Goal: Information Seeking & Learning: Learn about a topic

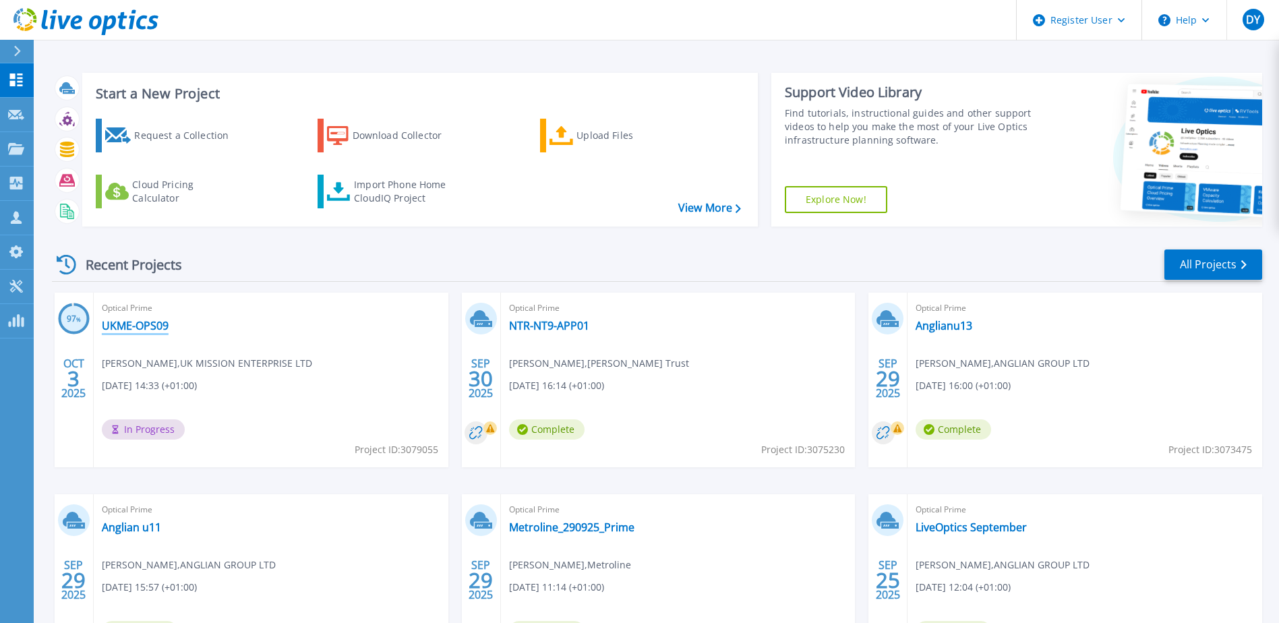
click at [121, 326] on link "UKME-OPS09" at bounding box center [135, 325] width 67 height 13
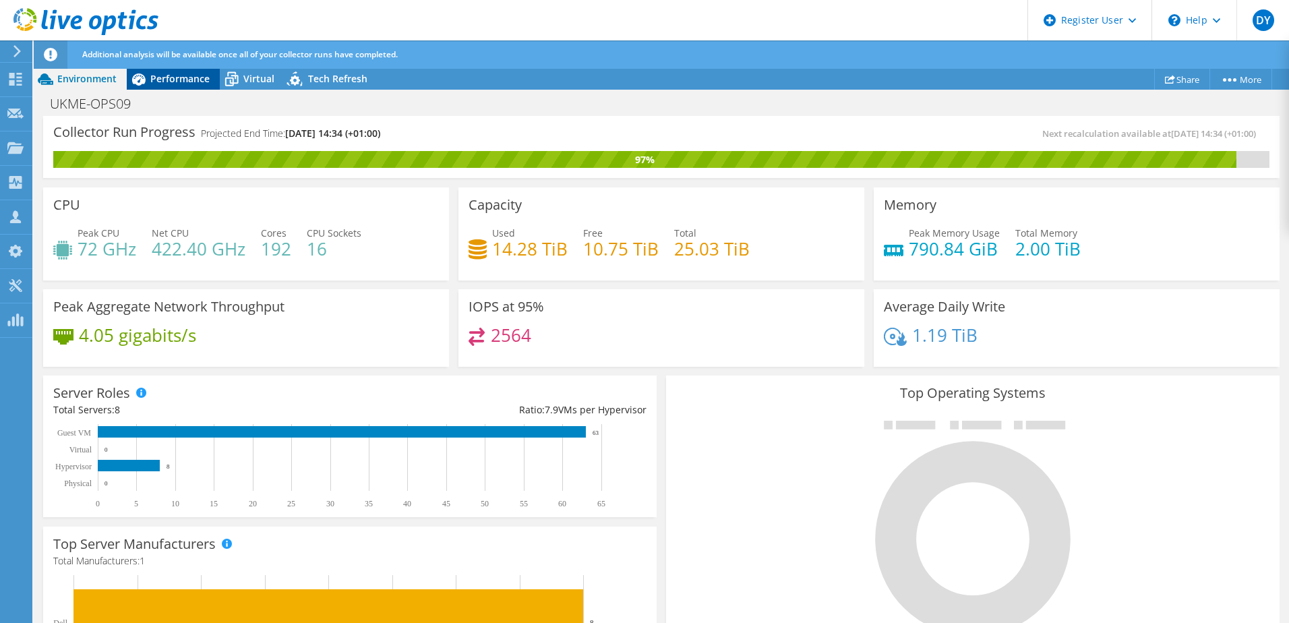
click at [176, 82] on span "Performance" at bounding box center [179, 78] width 59 height 13
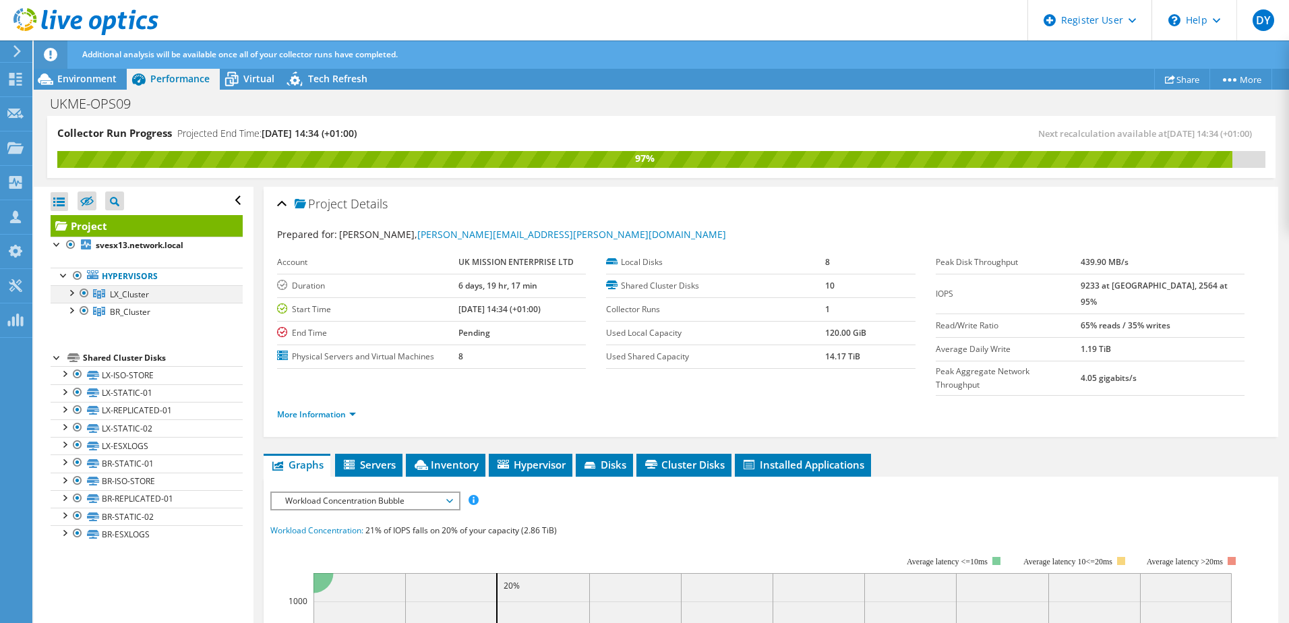
click at [69, 296] on div at bounding box center [70, 291] width 13 height 13
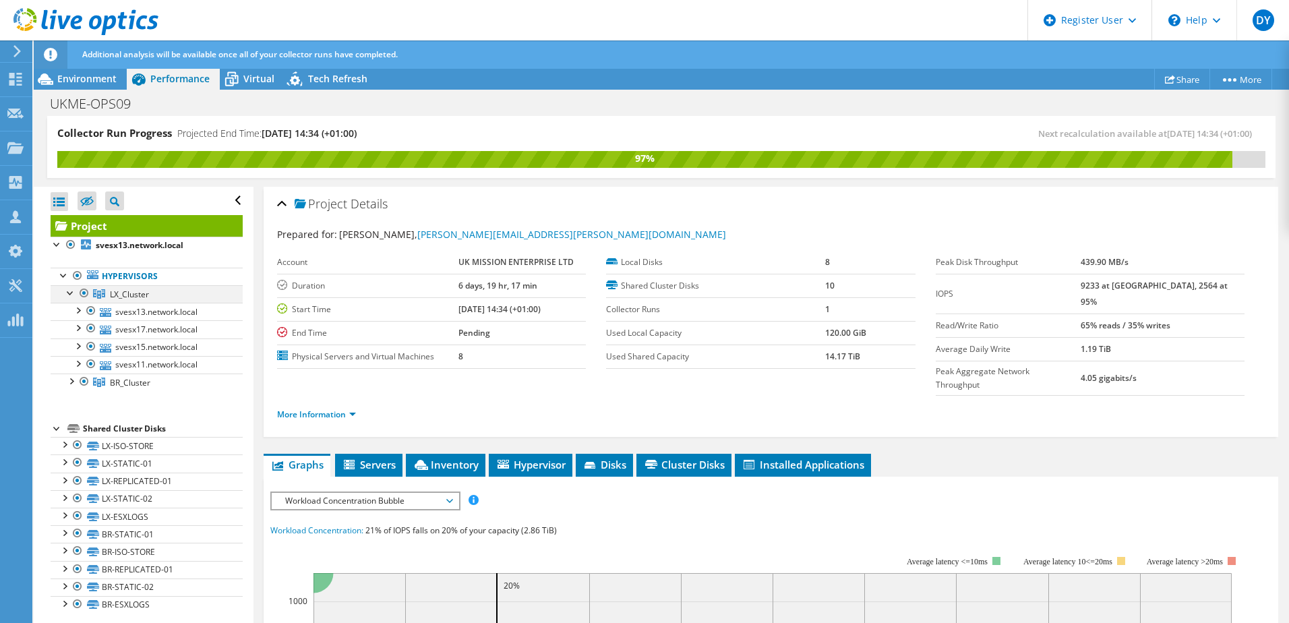
click at [69, 296] on div at bounding box center [70, 291] width 13 height 13
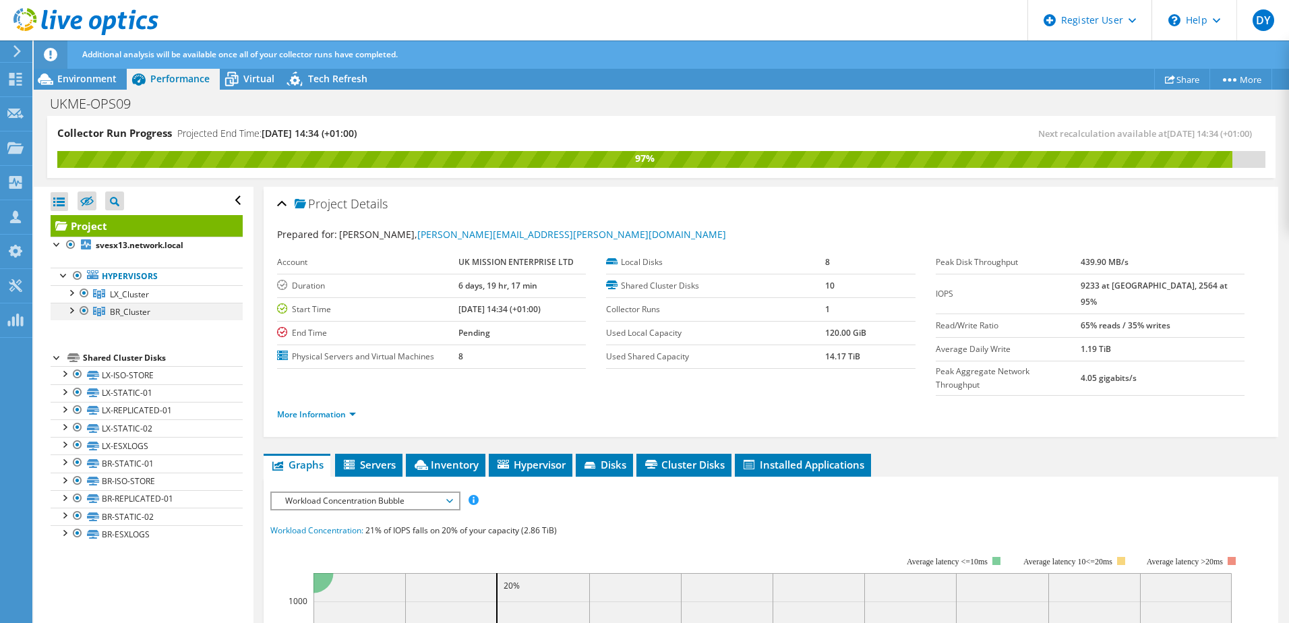
click at [76, 311] on div at bounding box center [70, 309] width 13 height 13
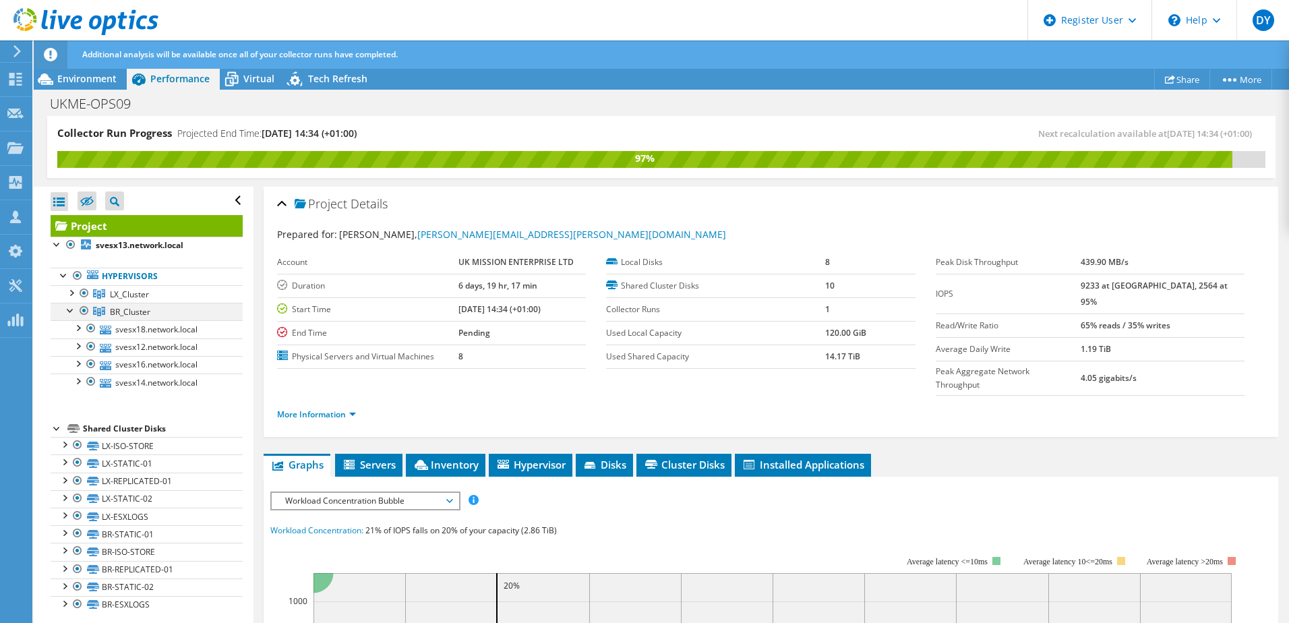
click at [76, 311] on div at bounding box center [70, 309] width 13 height 13
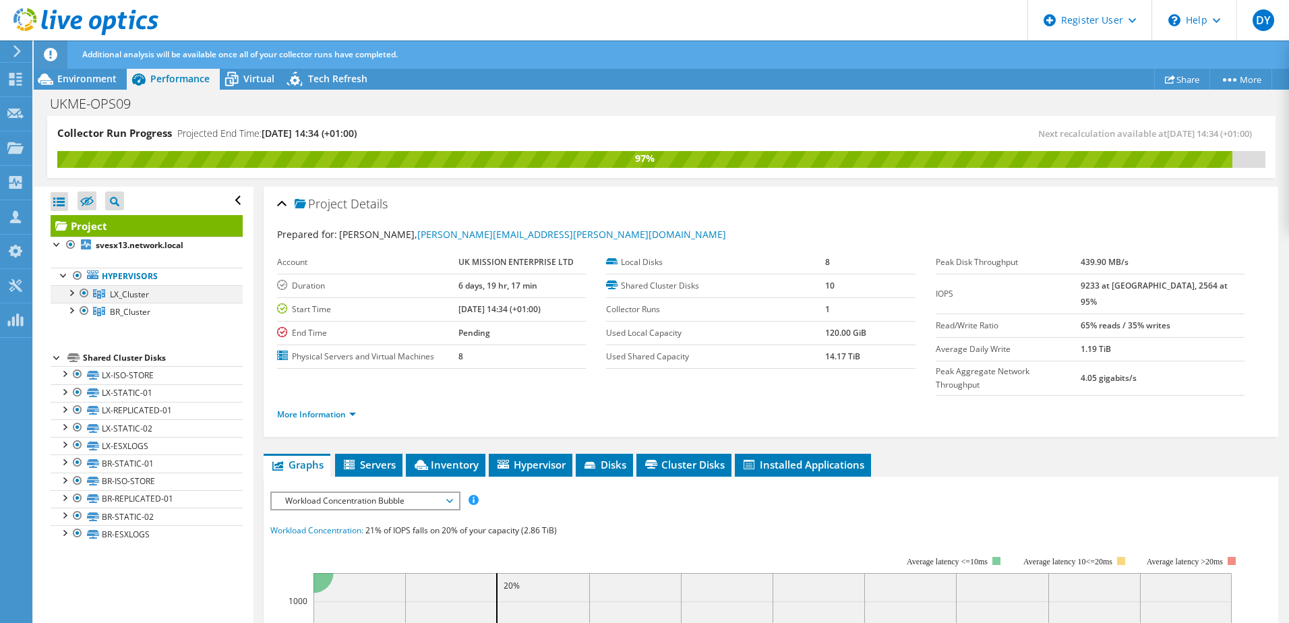
click at [74, 293] on div at bounding box center [70, 291] width 13 height 13
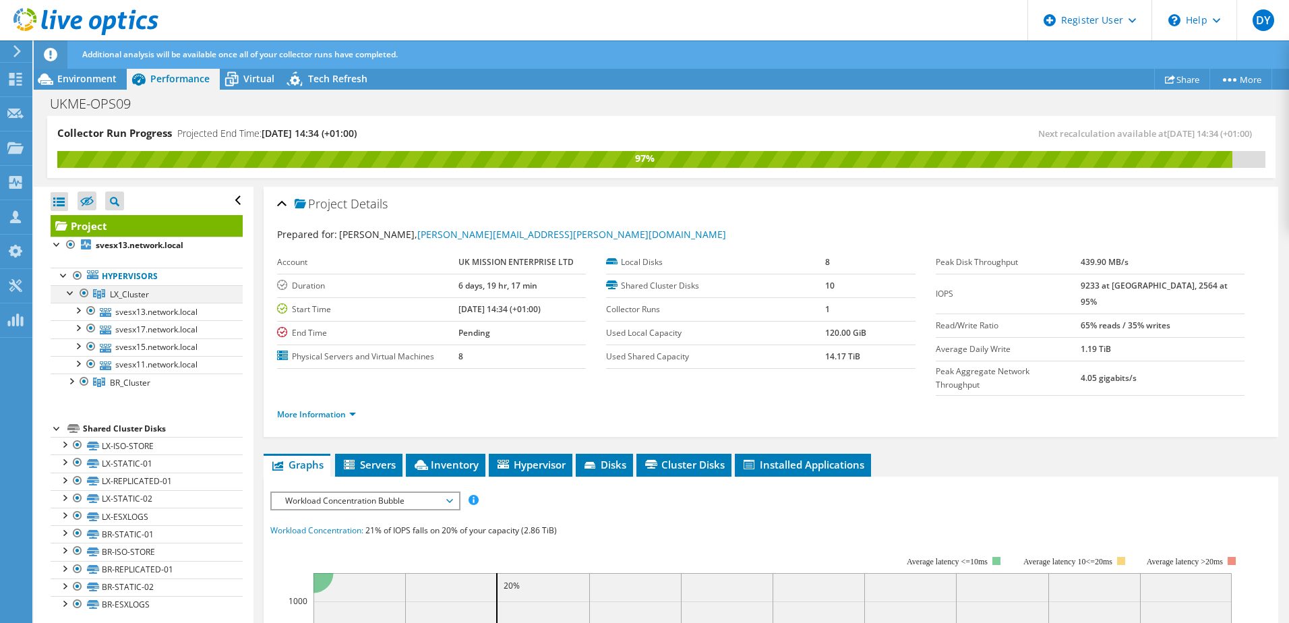
click at [74, 292] on div at bounding box center [70, 291] width 13 height 13
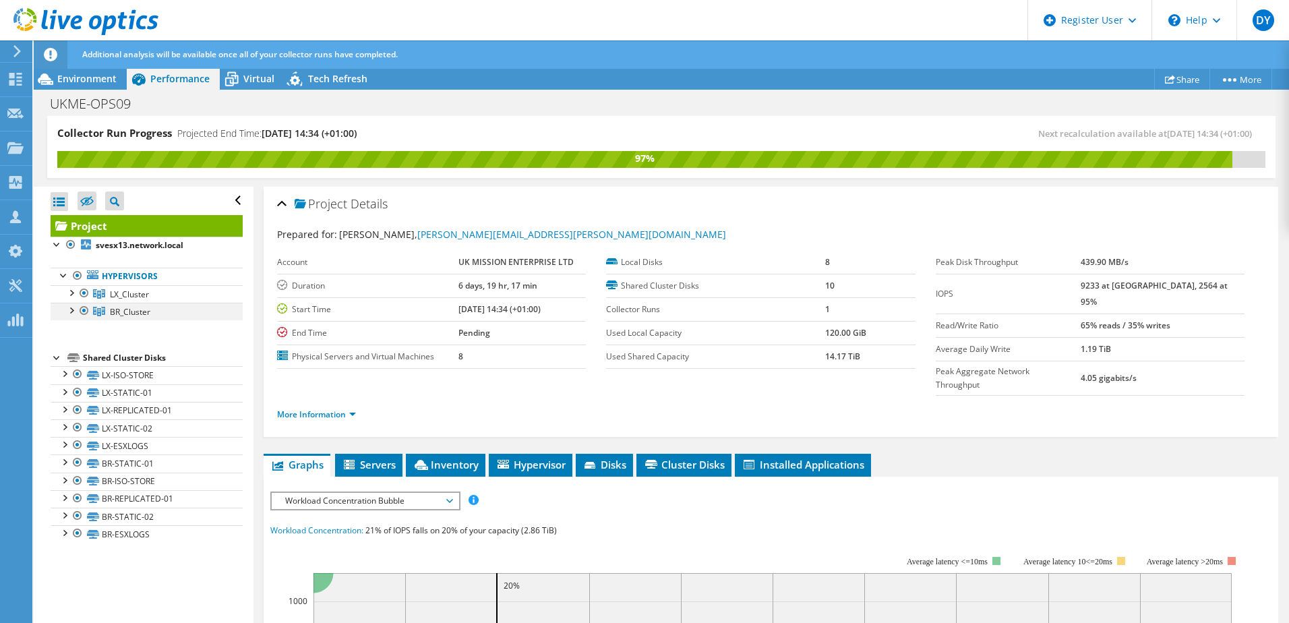
click at [74, 310] on div at bounding box center [70, 309] width 13 height 13
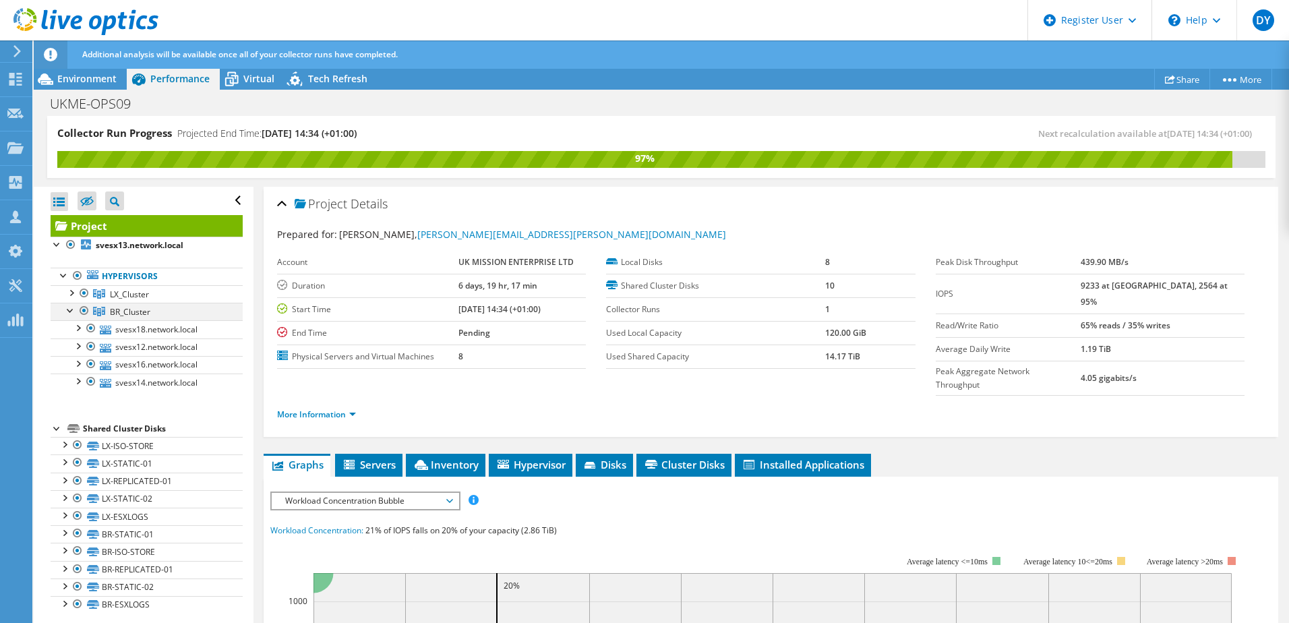
click at [74, 310] on div at bounding box center [70, 309] width 13 height 13
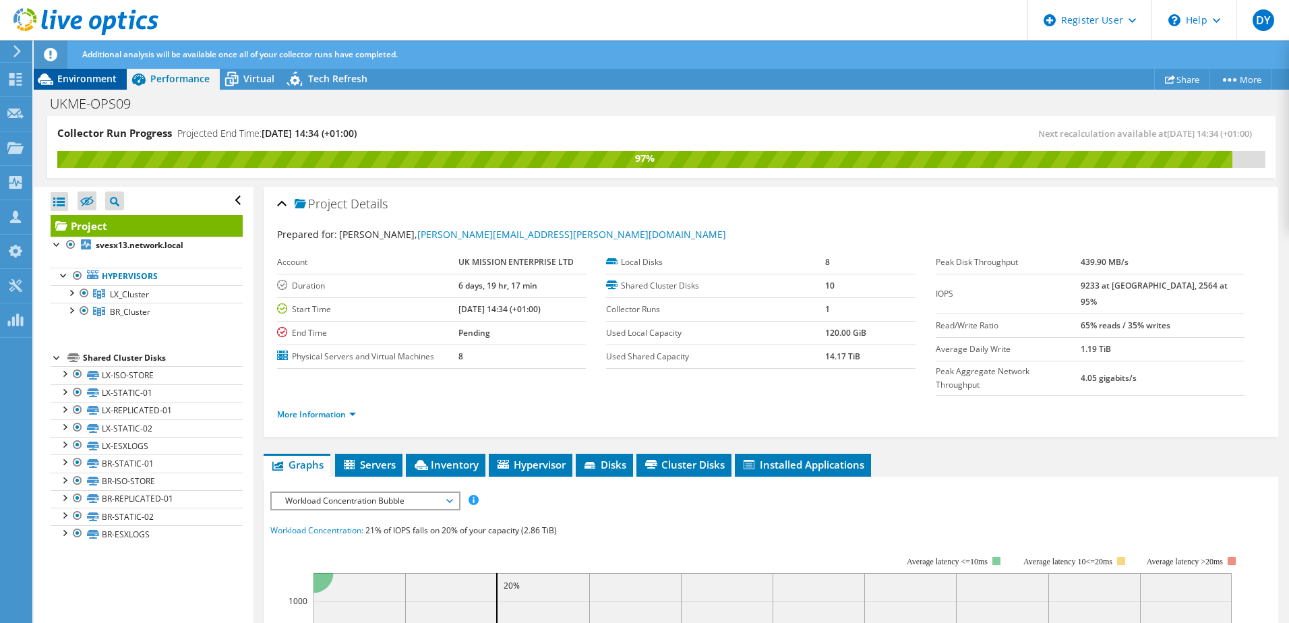
click at [80, 80] on span "Environment" at bounding box center [86, 78] width 59 height 13
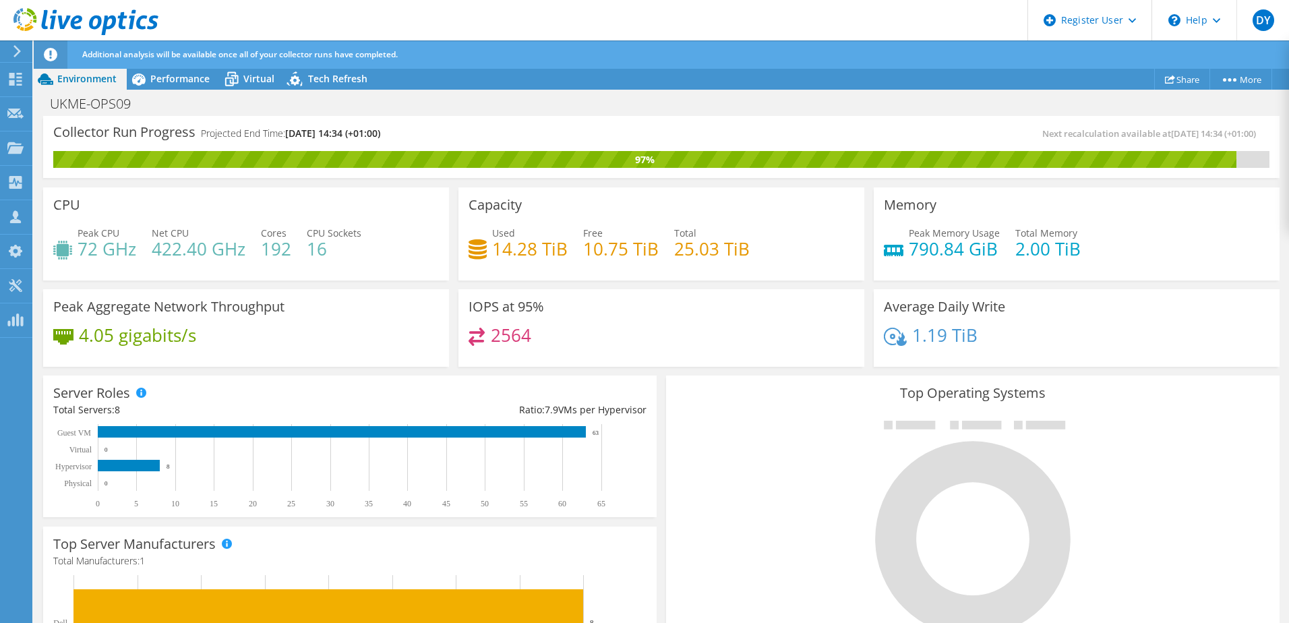
scroll to position [202, 0]
click at [163, 78] on span "Performance" at bounding box center [179, 78] width 59 height 13
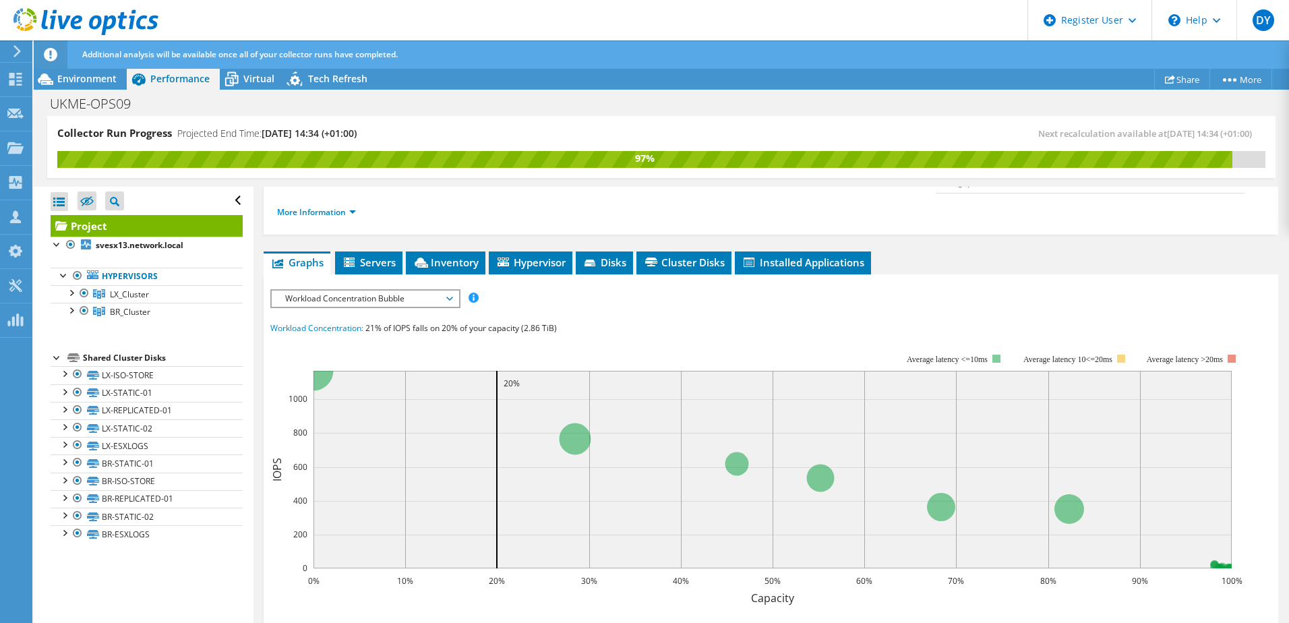
click at [339, 291] on span "Workload Concentration Bubble" at bounding box center [365, 299] width 173 height 16
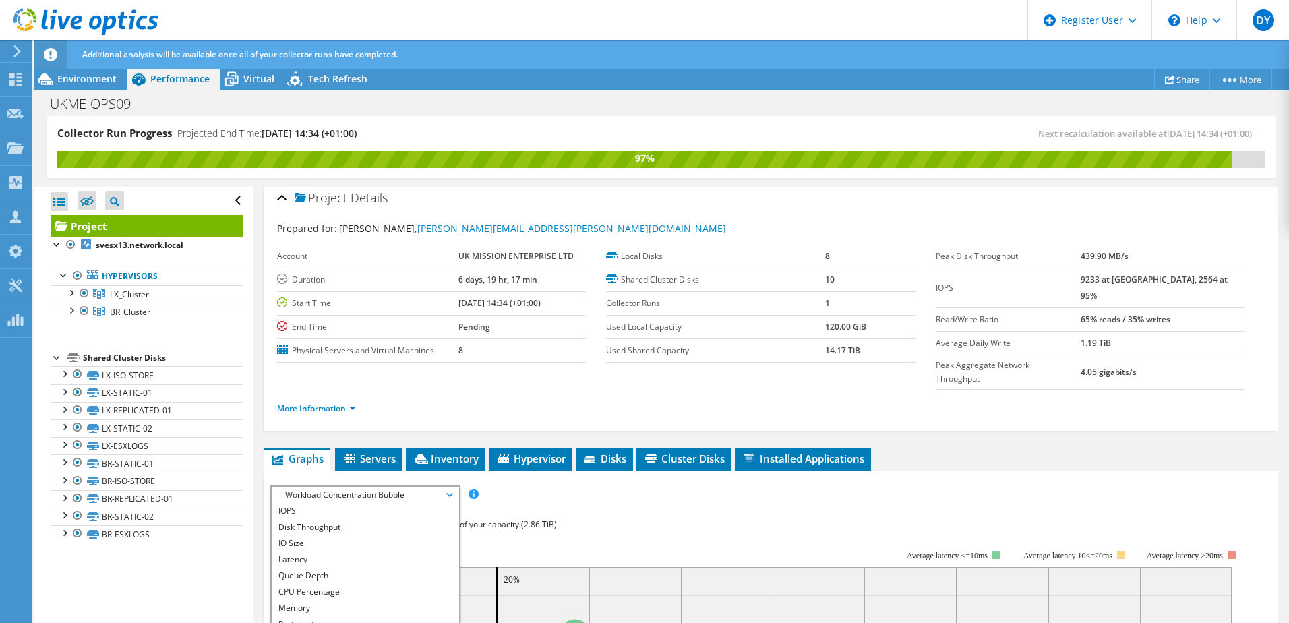
scroll to position [0, 0]
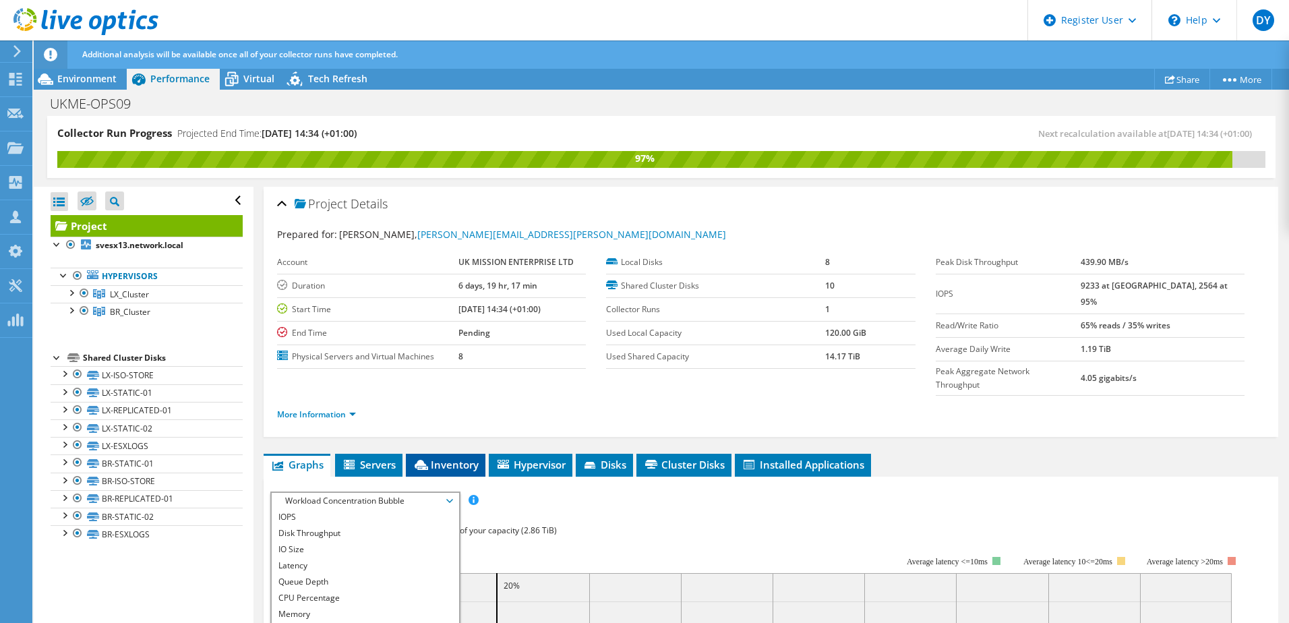
click at [445, 458] on span "Inventory" at bounding box center [446, 464] width 66 height 13
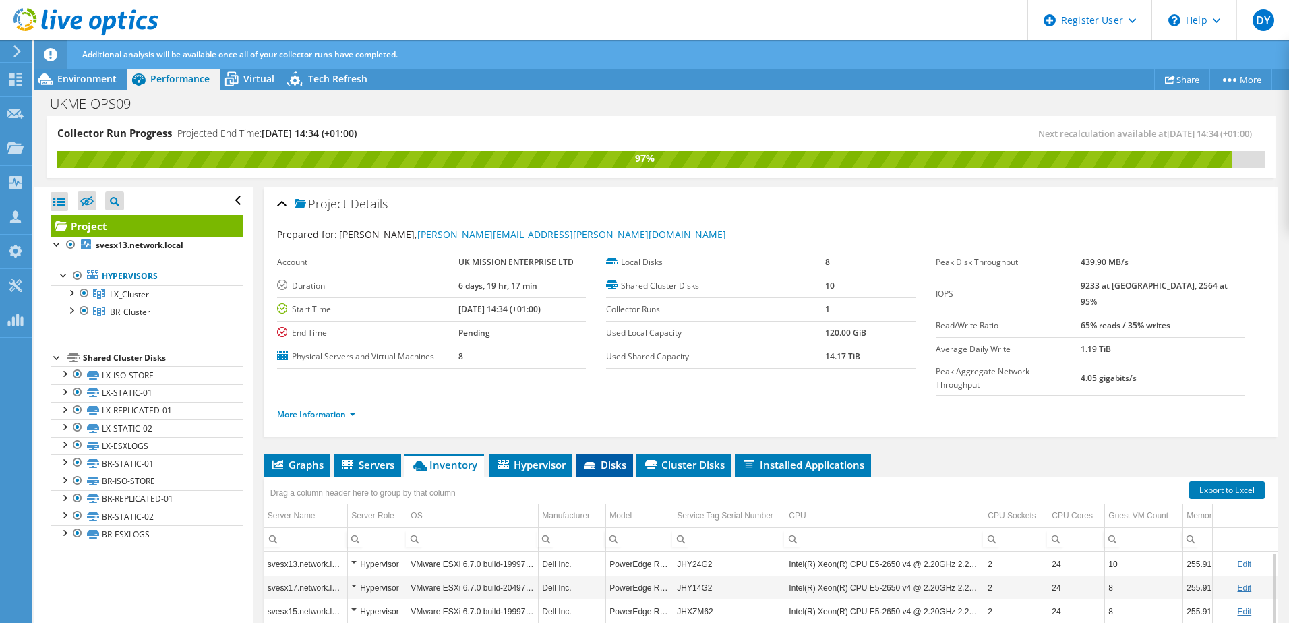
click at [599, 458] on span "Disks" at bounding box center [605, 464] width 44 height 13
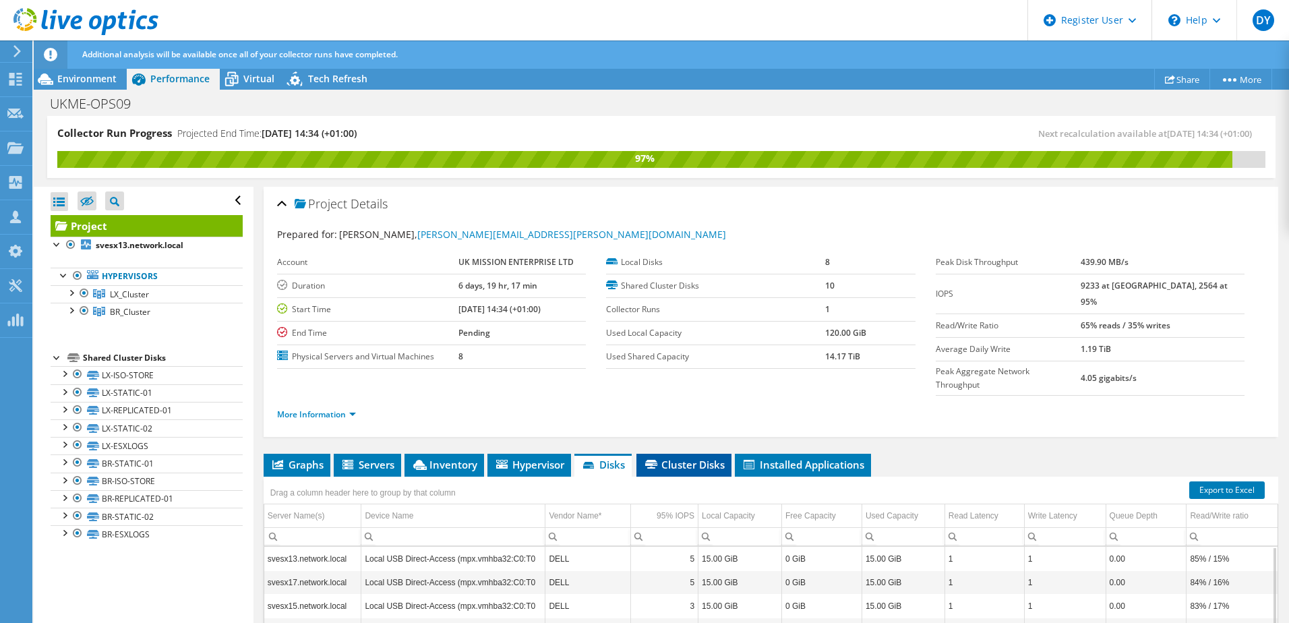
click at [684, 458] on span "Cluster Disks" at bounding box center [684, 464] width 82 height 13
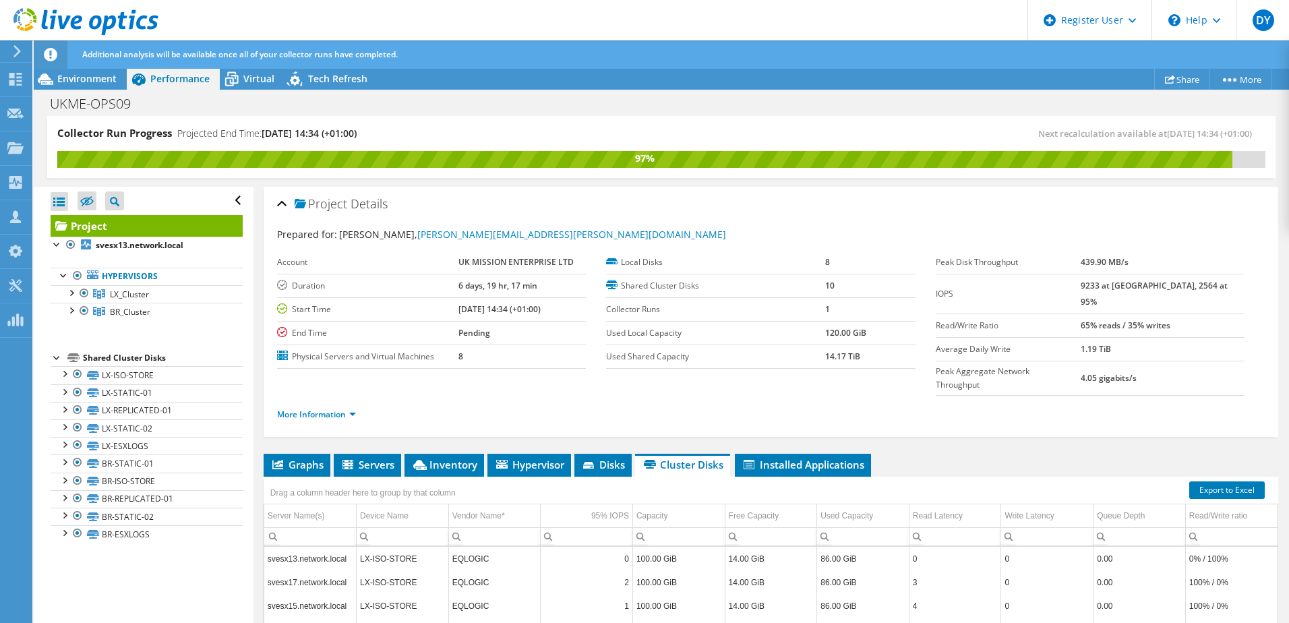
drag, startPoint x: 812, startPoint y: 359, endPoint x: 869, endPoint y: 359, distance: 57.3
click at [869, 359] on tr "Used Shared Capacity 14.17 TiB" at bounding box center [760, 357] width 309 height 24
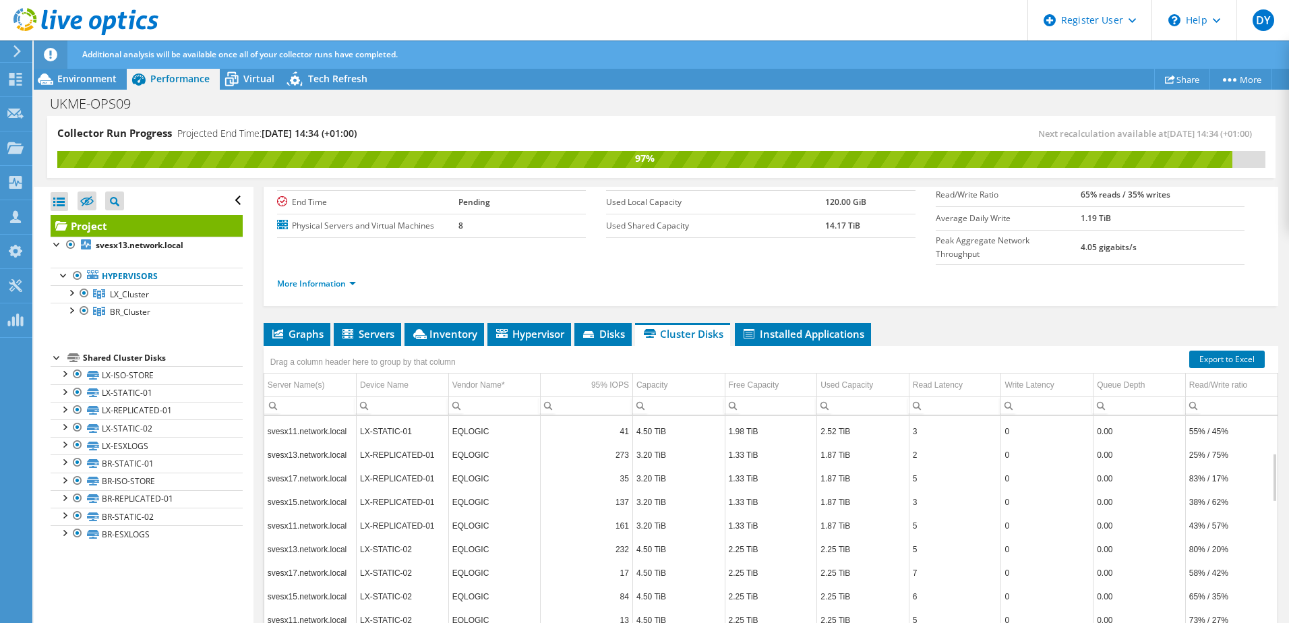
scroll to position [135, 0]
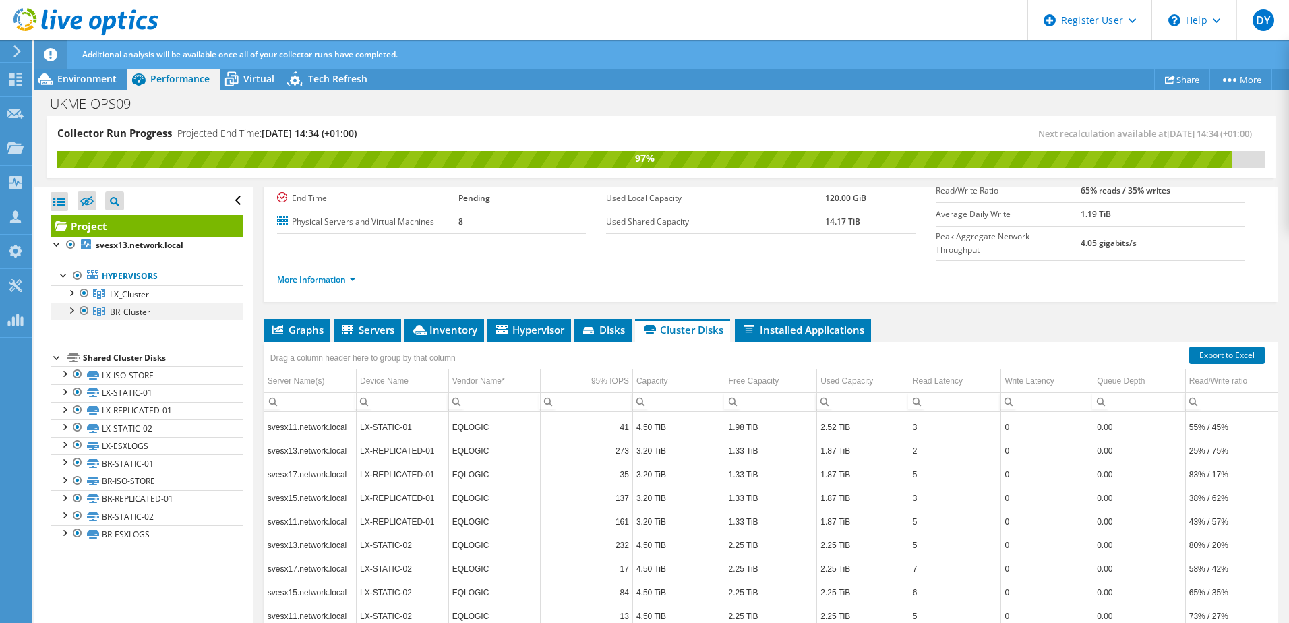
click at [82, 309] on div at bounding box center [84, 311] width 13 height 16
click at [82, 310] on div at bounding box center [84, 311] width 13 height 16
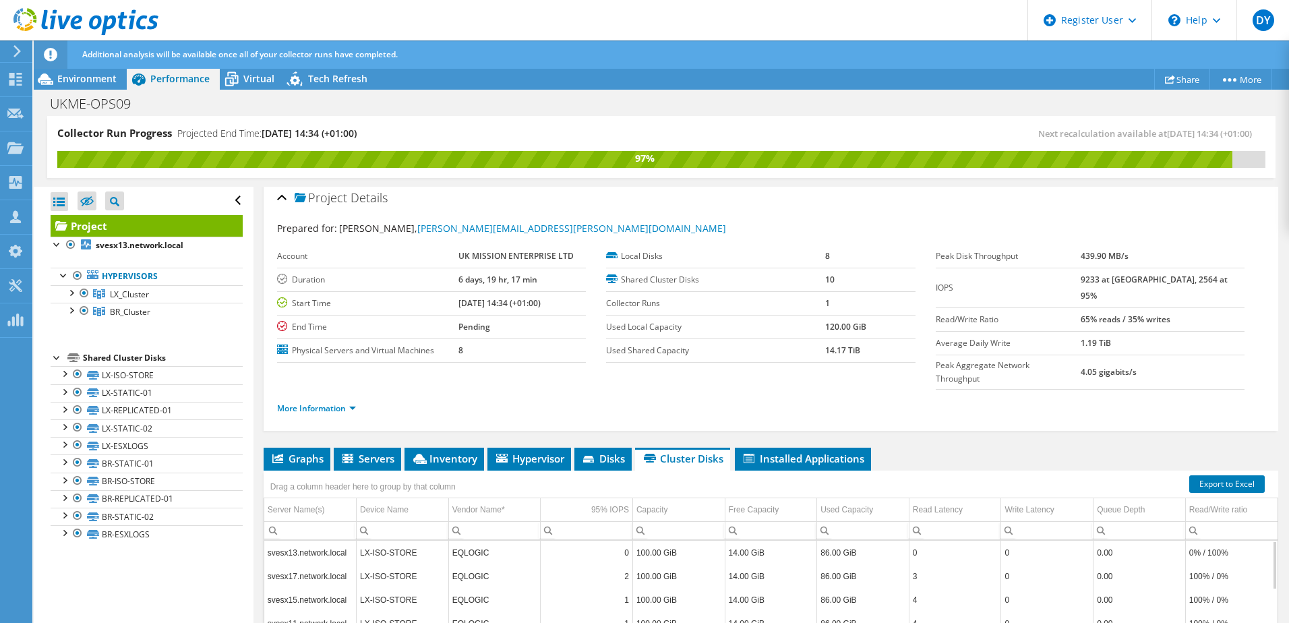
scroll to position [0, 0]
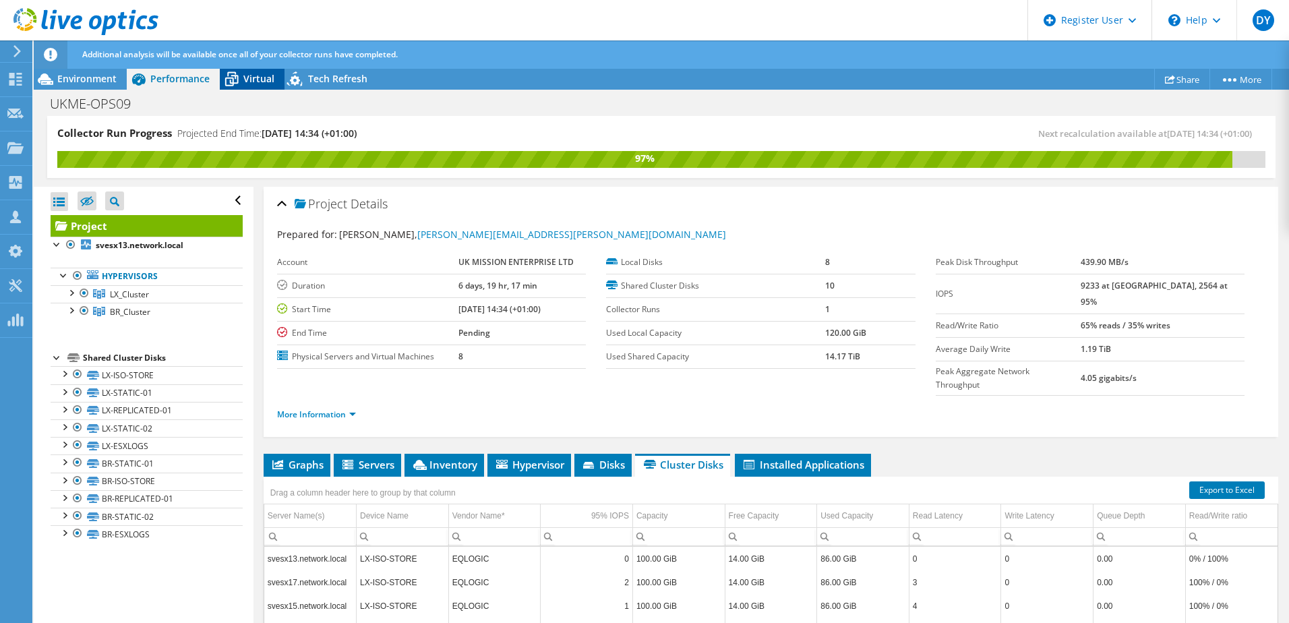
click at [255, 80] on span "Virtual" at bounding box center [258, 78] width 31 height 13
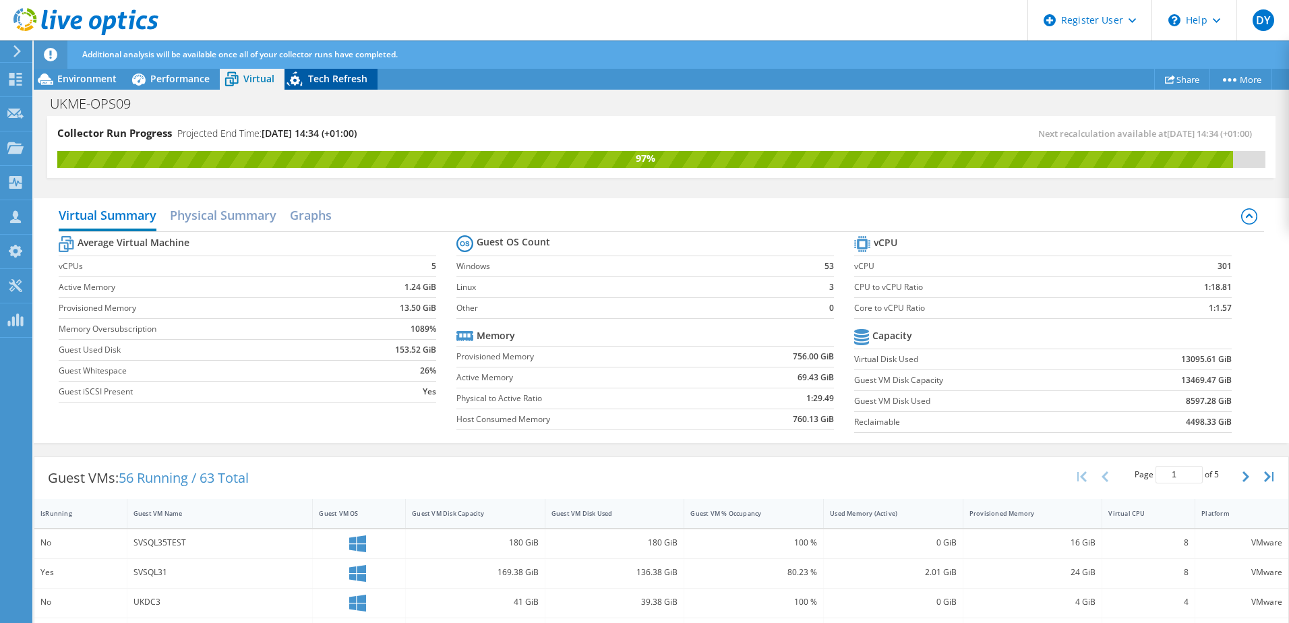
click at [318, 75] on span "Tech Refresh" at bounding box center [337, 78] width 59 height 13
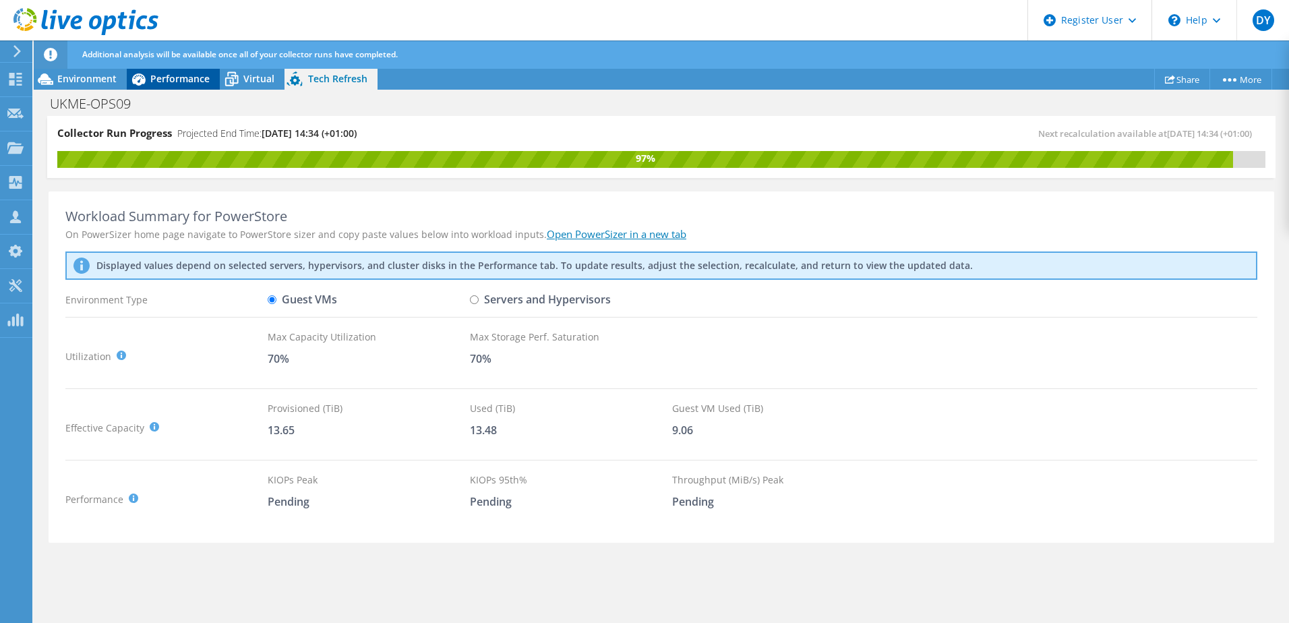
click at [170, 84] on span "Performance" at bounding box center [179, 78] width 59 height 13
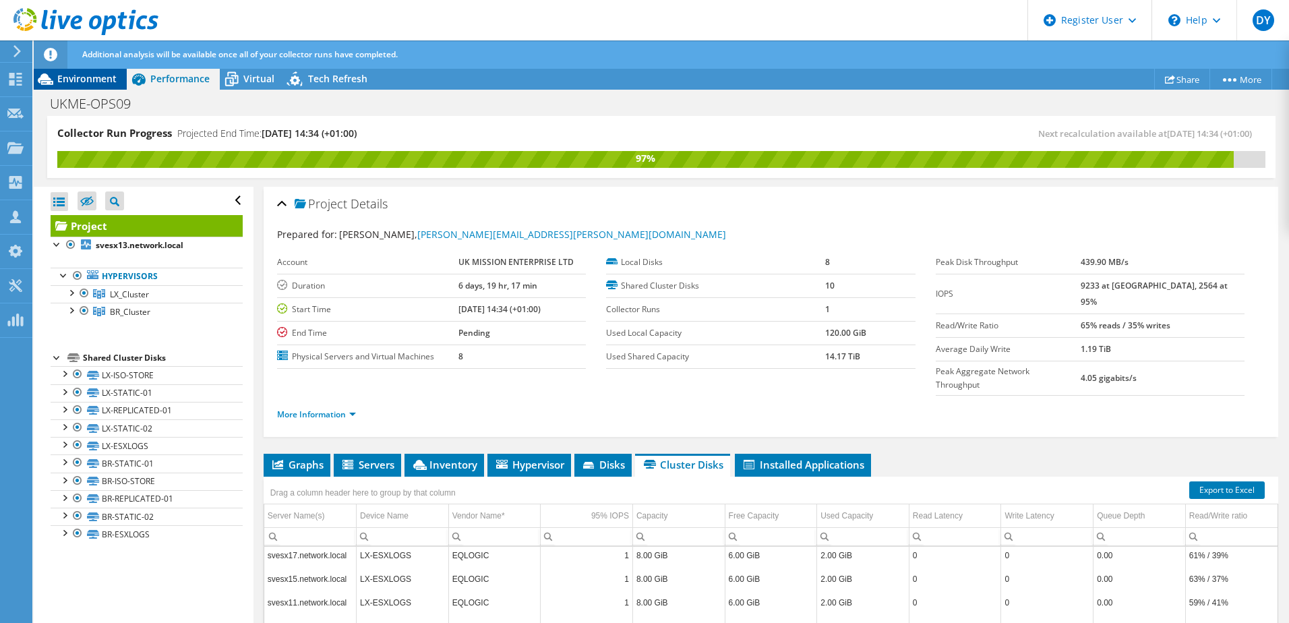
click at [91, 78] on span "Environment" at bounding box center [86, 78] width 59 height 13
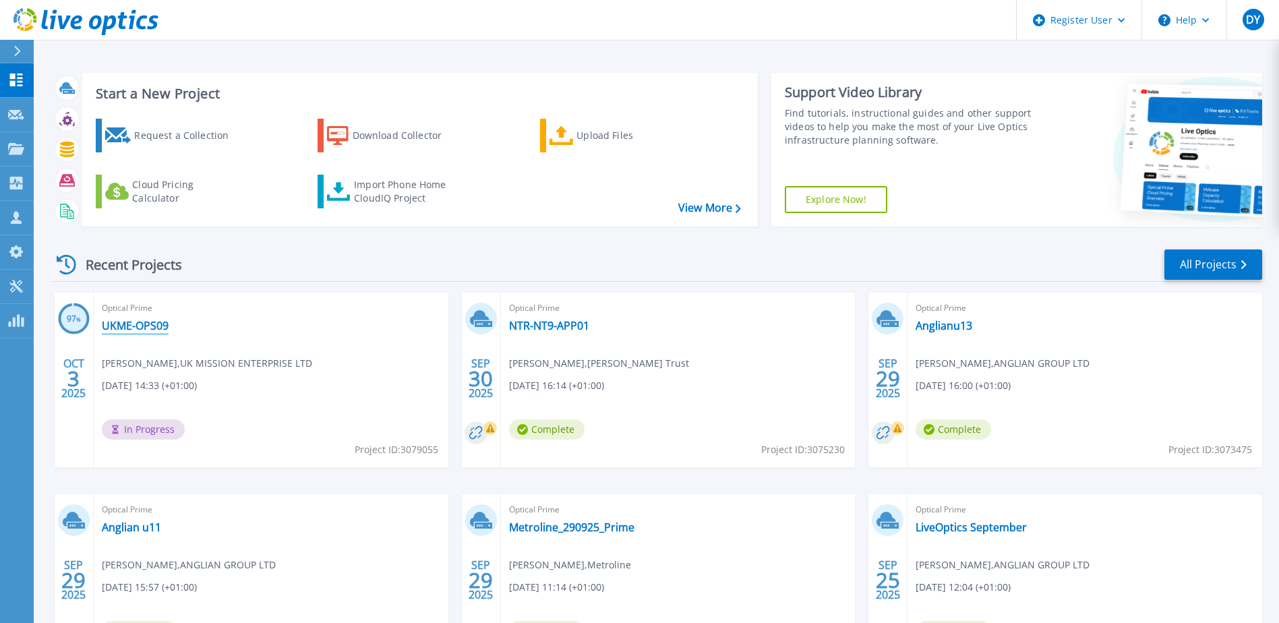
click at [145, 320] on link "UKME-OPS09" at bounding box center [135, 325] width 67 height 13
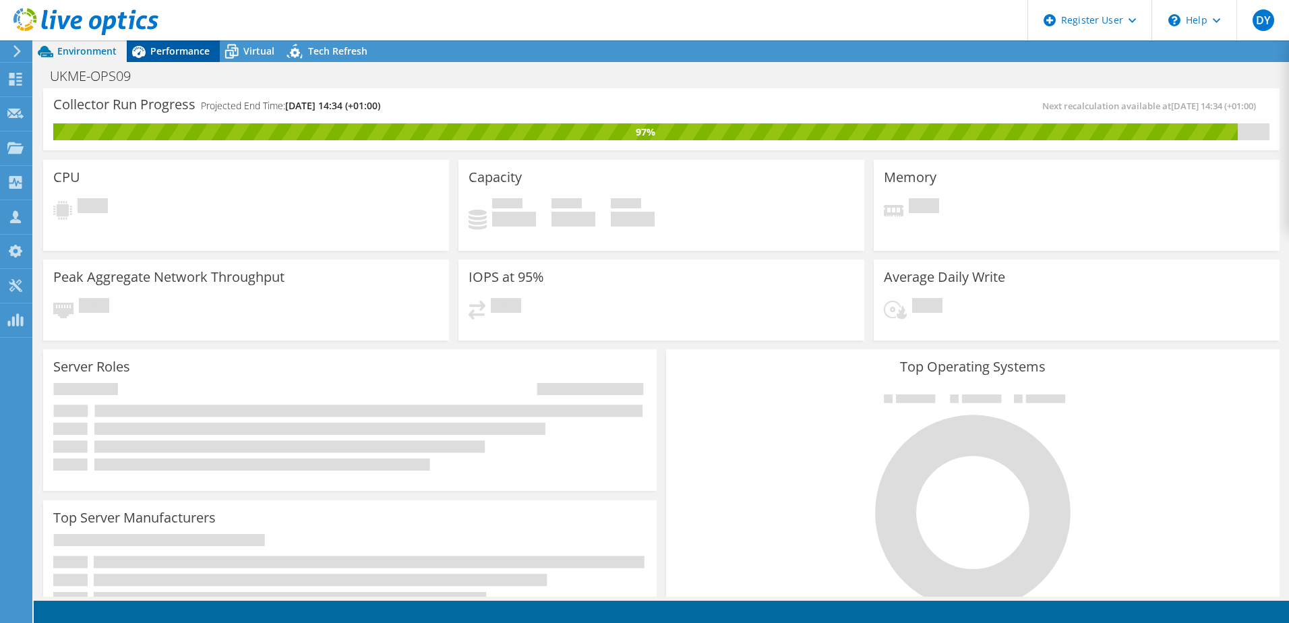
click at [183, 49] on span "Performance" at bounding box center [179, 51] width 59 height 13
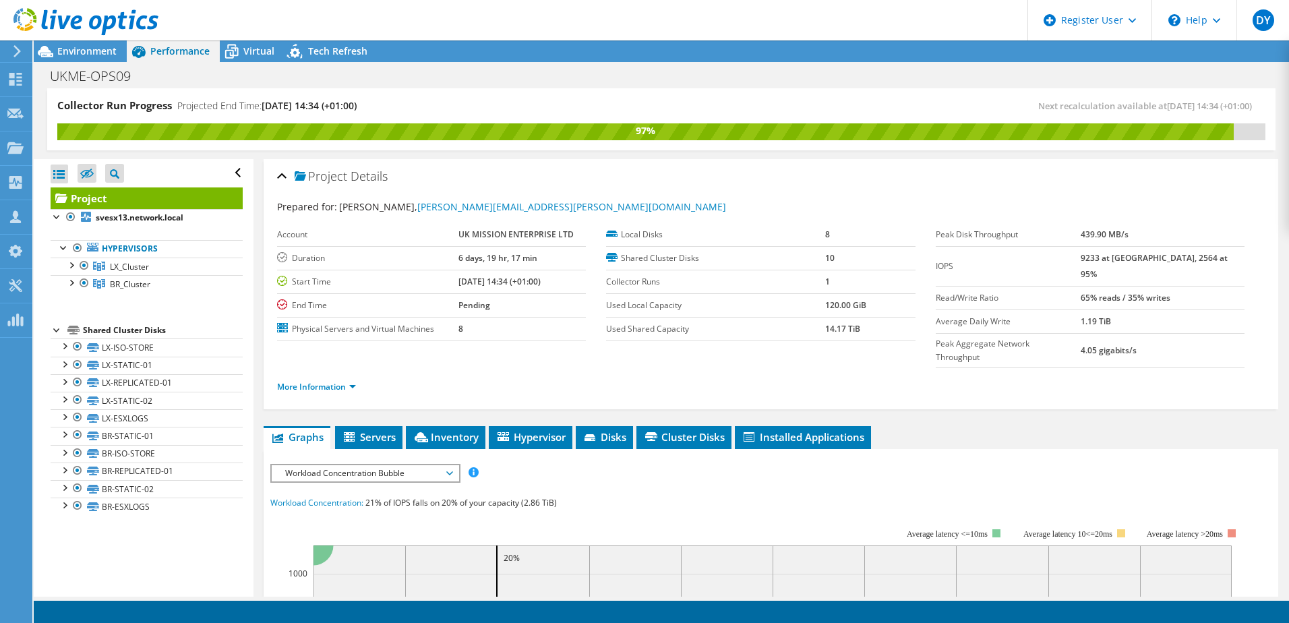
click at [354, 465] on span "Workload Concentration Bubble" at bounding box center [365, 473] width 173 height 16
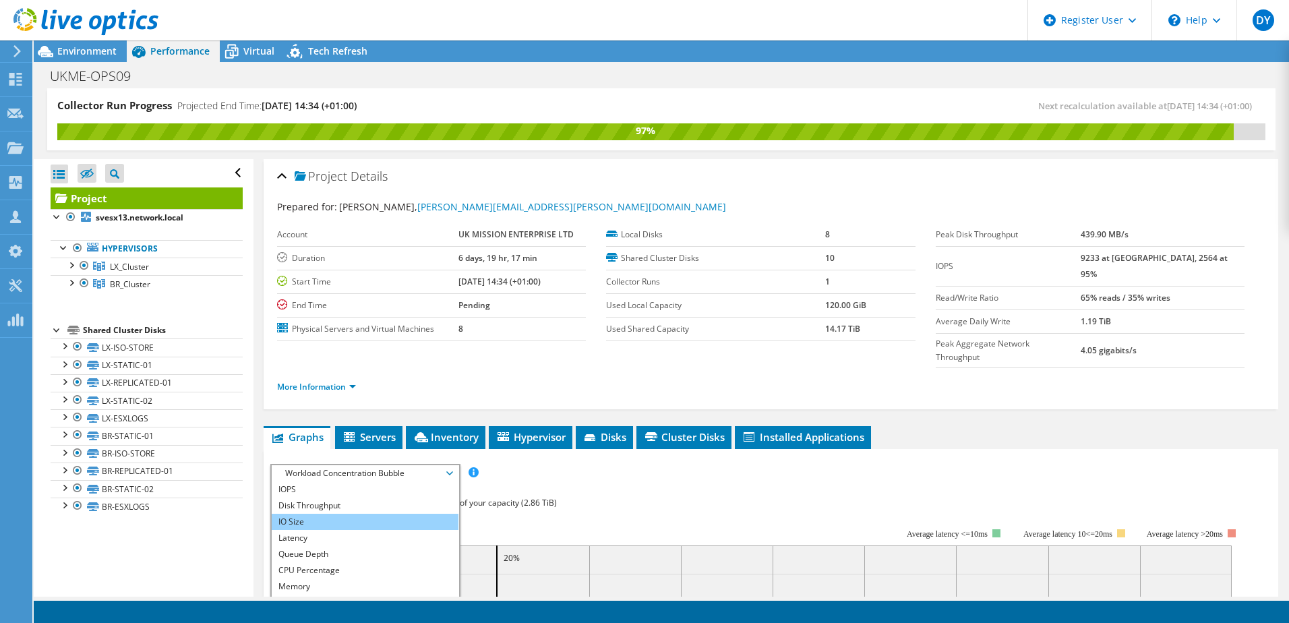
scroll to position [49, 0]
click at [299, 514] on li "CPU Percentage" at bounding box center [365, 522] width 187 height 16
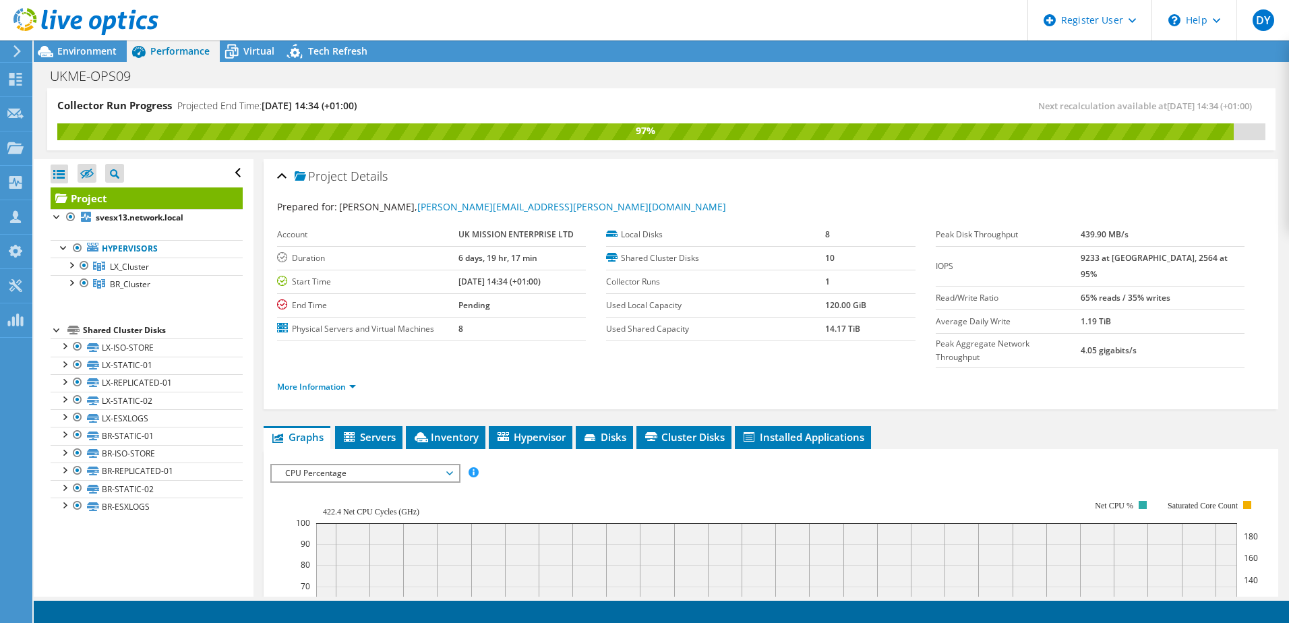
scroll to position [135, 0]
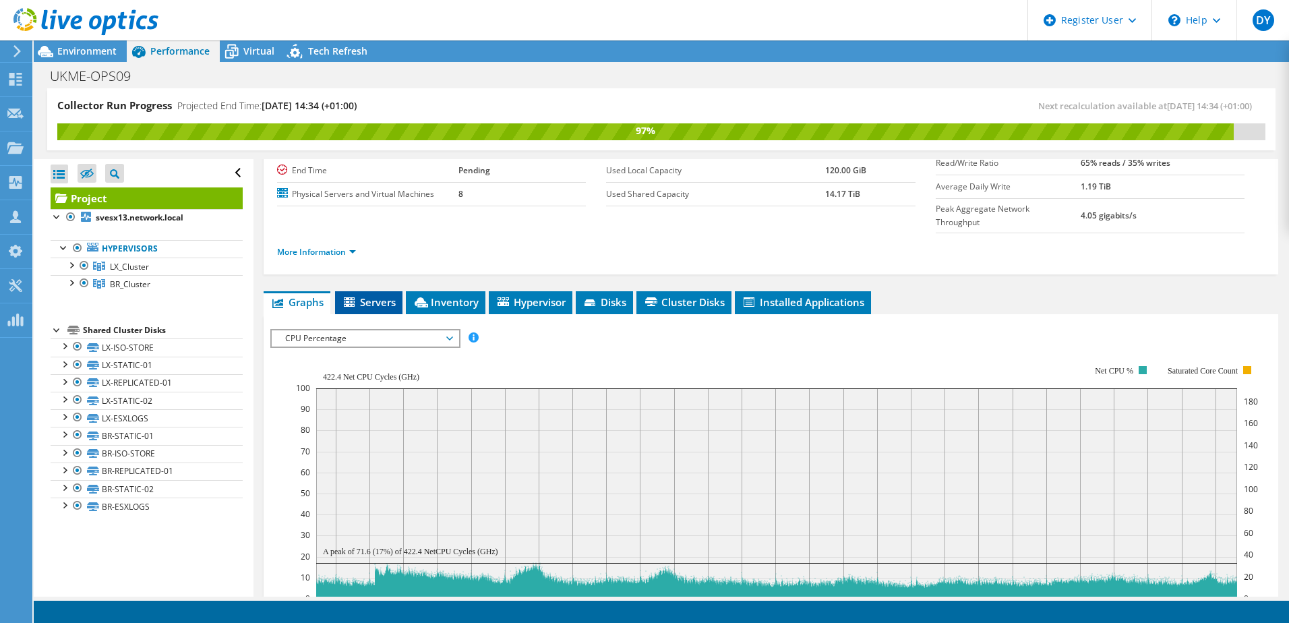
click at [366, 291] on li "Servers" at bounding box center [368, 302] width 67 height 23
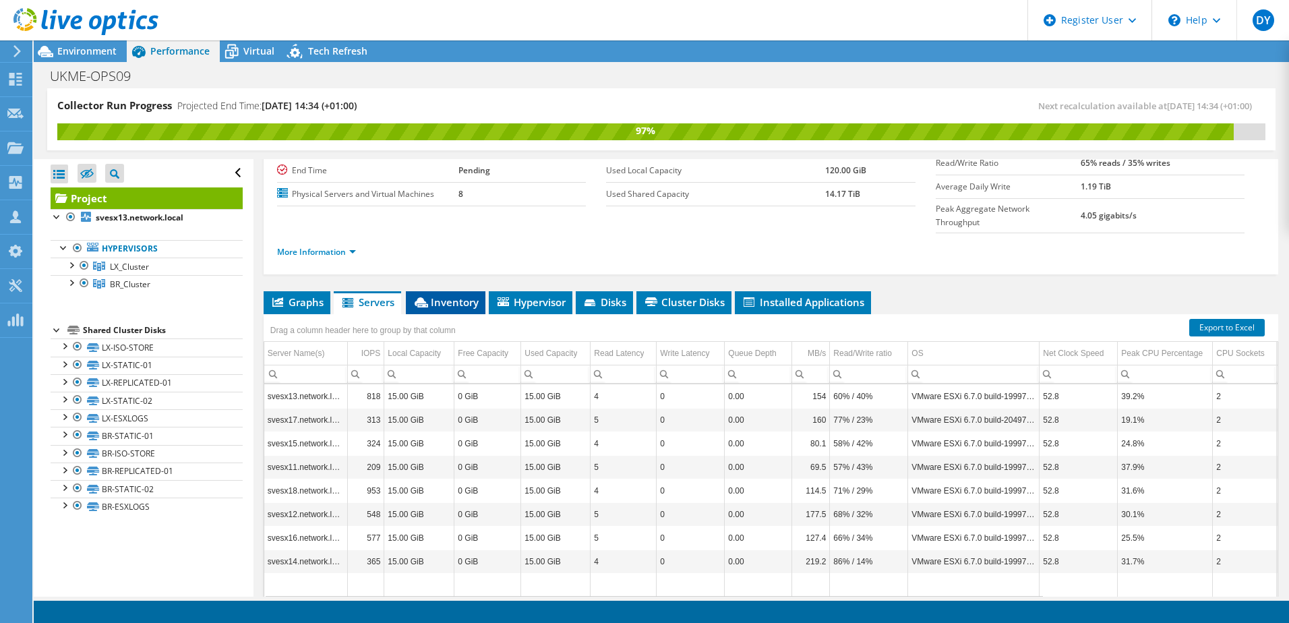
click at [438, 295] on span "Inventory" at bounding box center [446, 301] width 66 height 13
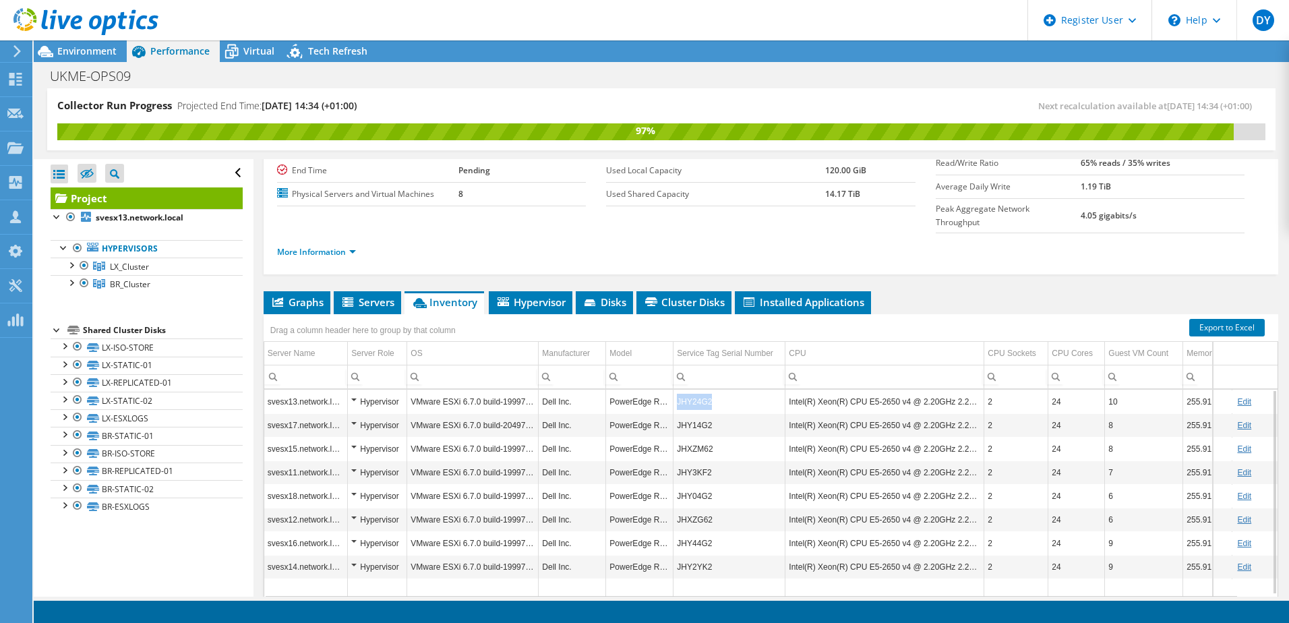
drag, startPoint x: 716, startPoint y: 380, endPoint x: 676, endPoint y: 377, distance: 40.6
click at [676, 390] on td "JHY24G2" at bounding box center [730, 402] width 112 height 24
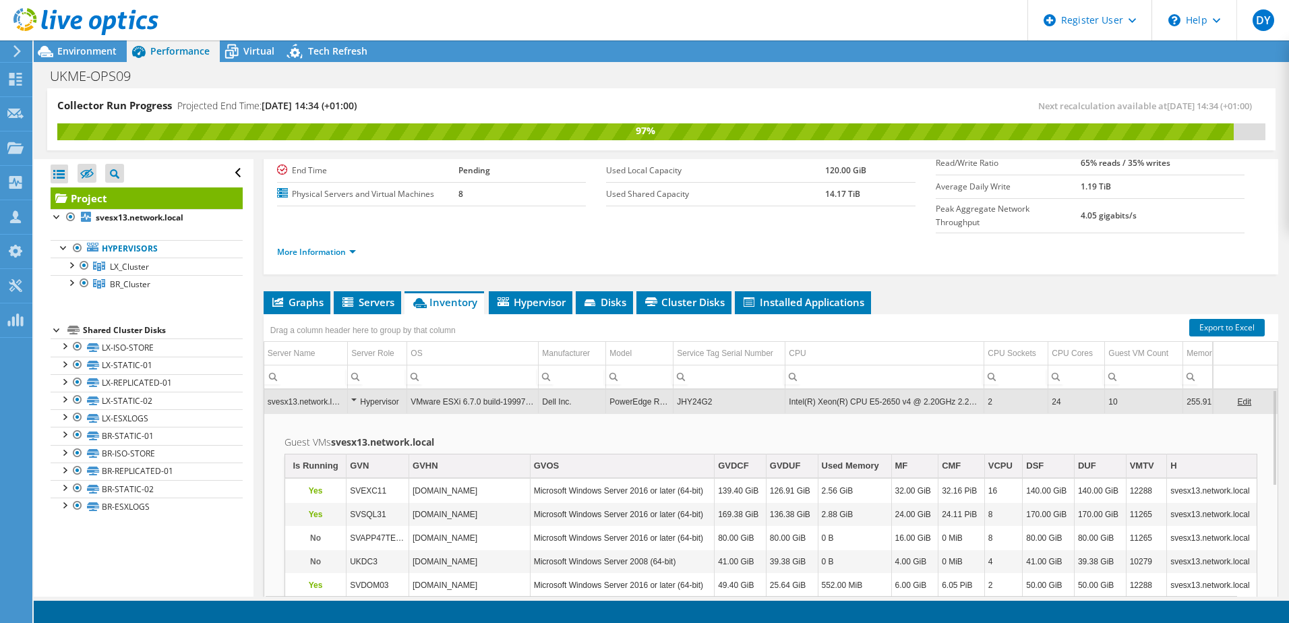
click at [696, 390] on td "JHY24G2" at bounding box center [730, 402] width 112 height 24
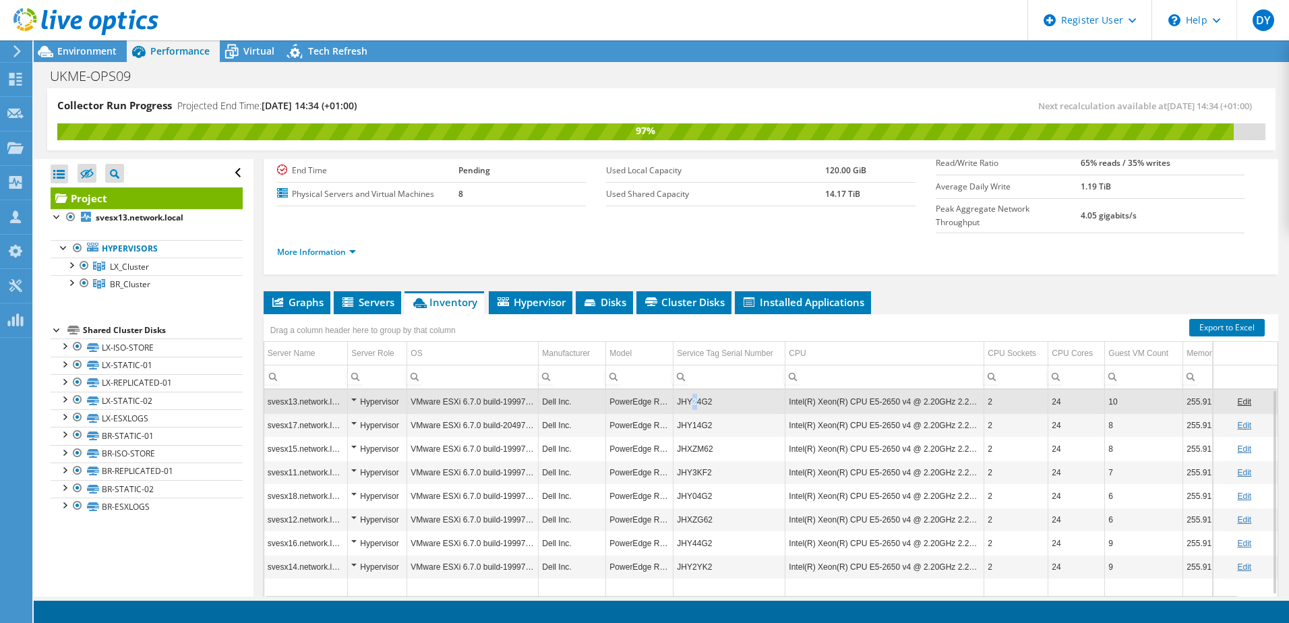
click at [690, 390] on td "JHY24G2" at bounding box center [730, 402] width 112 height 24
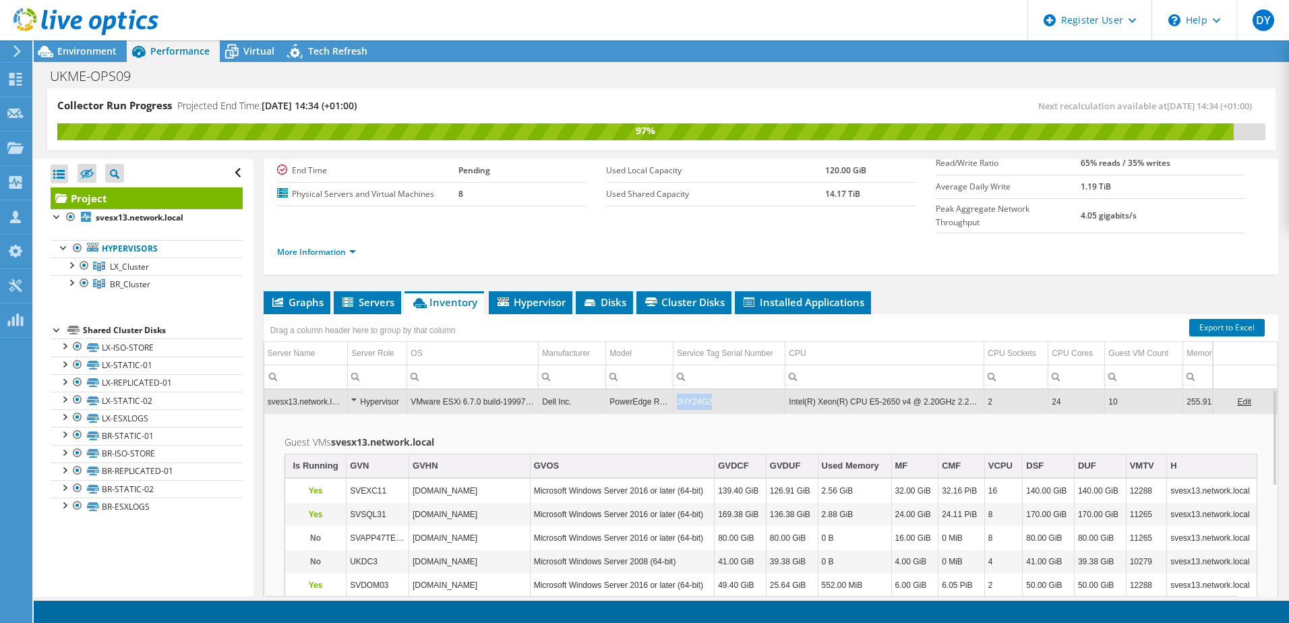
copy td "JHY24G2"
drag, startPoint x: 713, startPoint y: 374, endPoint x: 678, endPoint y: 376, distance: 35.1
click at [678, 390] on td "JHY24G2" at bounding box center [730, 402] width 112 height 24
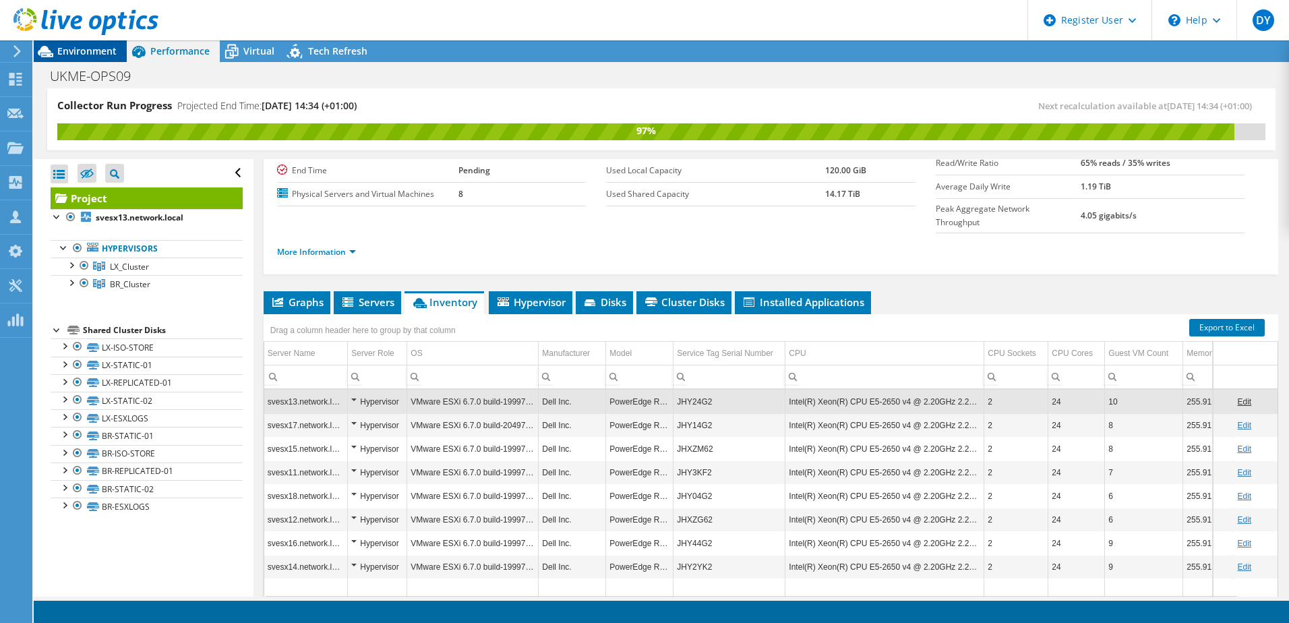
click at [87, 49] on span "Environment" at bounding box center [86, 51] width 59 height 13
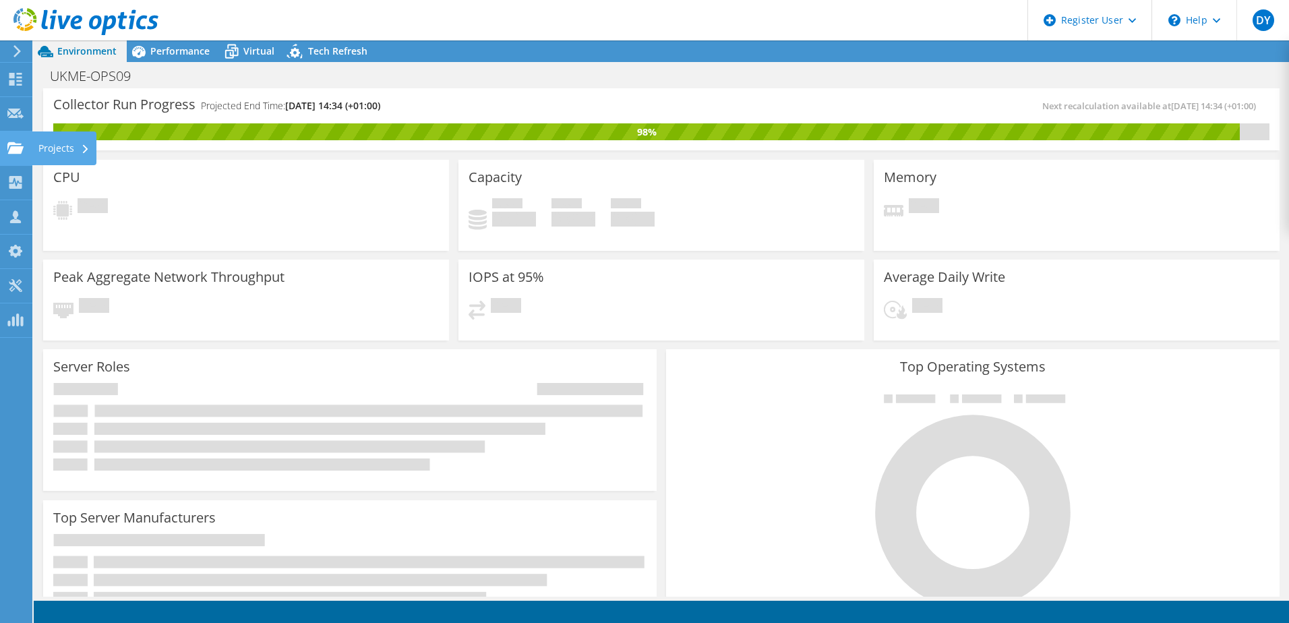
click at [60, 149] on div "Projects" at bounding box center [64, 148] width 65 height 34
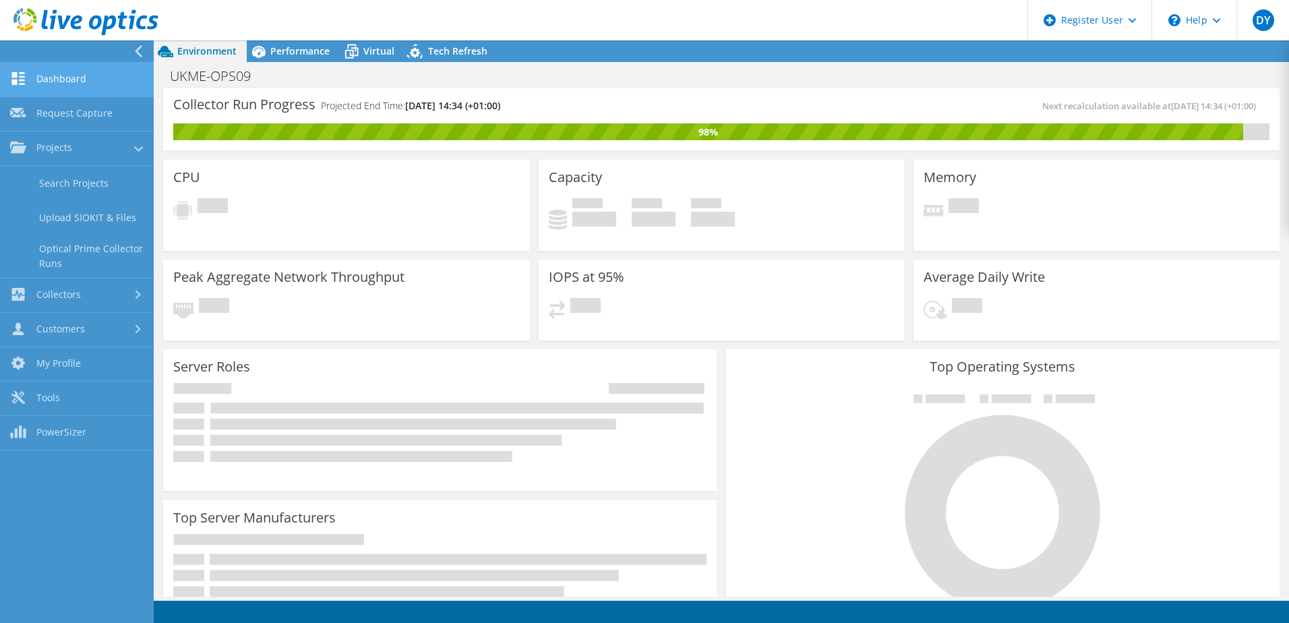
click at [64, 82] on link "Dashboard" at bounding box center [77, 80] width 154 height 34
